Goal: Navigation & Orientation: Find specific page/section

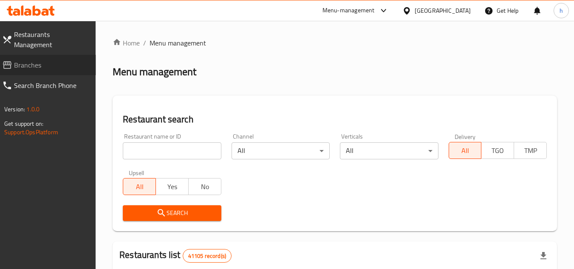
click at [48, 60] on span "Branches" at bounding box center [51, 65] width 75 height 10
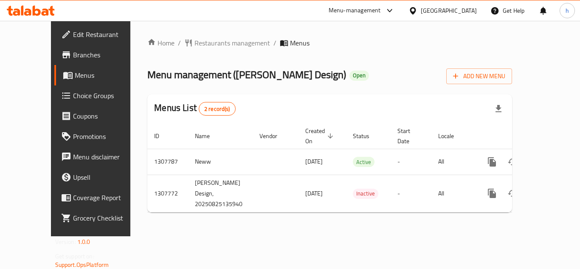
click at [357, 12] on div "Menu-management" at bounding box center [355, 11] width 52 height 10
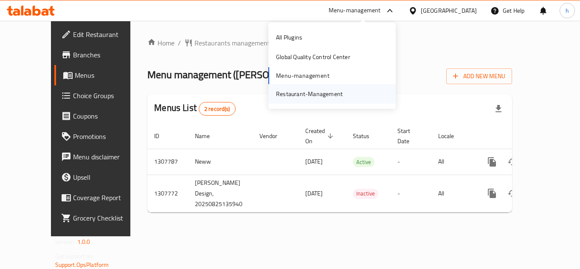
click at [309, 92] on div "Restaurant-Management" at bounding box center [309, 93] width 67 height 9
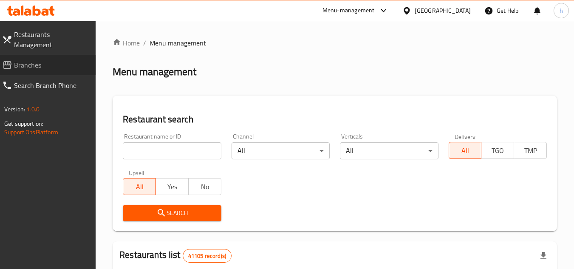
click at [24, 61] on link "Branches" at bounding box center [45, 65] width 101 height 20
